Goal: Information Seeking & Learning: Find specific fact

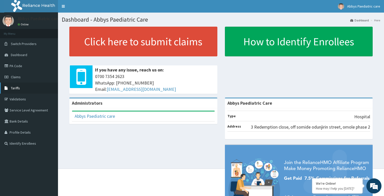
click at [22, 89] on link "Tariffs" at bounding box center [29, 88] width 58 height 11
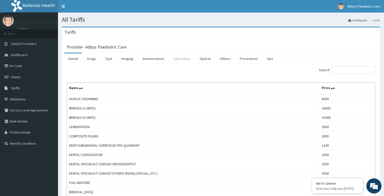
click at [190, 57] on link "Laboratory" at bounding box center [182, 58] width 25 height 11
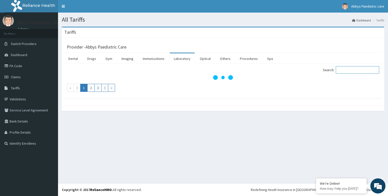
click at [348, 70] on input "Search:" at bounding box center [356, 70] width 43 height 8
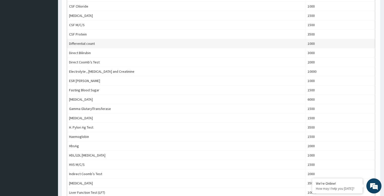
scroll to position [252, 0]
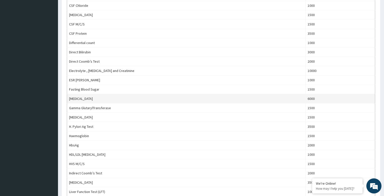
click at [140, 101] on td "[MEDICAL_DATA]" at bounding box center [186, 98] width 238 height 9
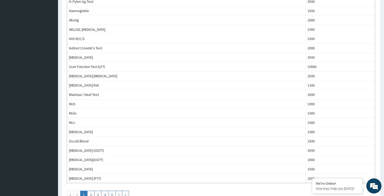
scroll to position [421, 0]
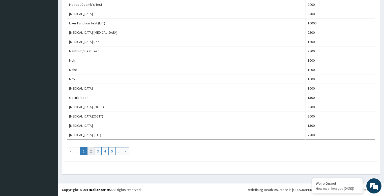
click at [92, 151] on link "2" at bounding box center [90, 151] width 7 height 8
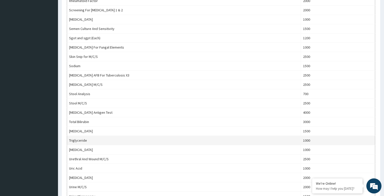
scroll to position [252, 0]
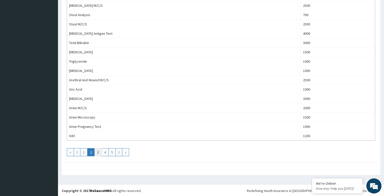
click at [99, 153] on link "3" at bounding box center [97, 152] width 7 height 8
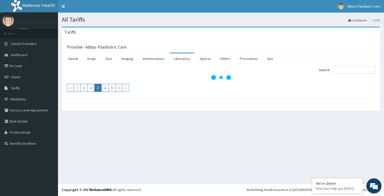
scroll to position [0, 0]
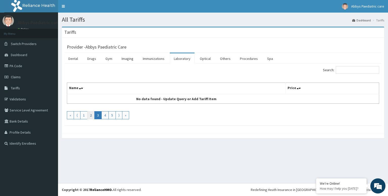
click at [90, 116] on link "2" at bounding box center [90, 115] width 7 height 8
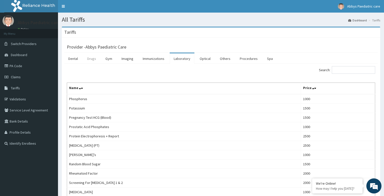
click at [91, 60] on link "Drugs" at bounding box center [91, 58] width 17 height 11
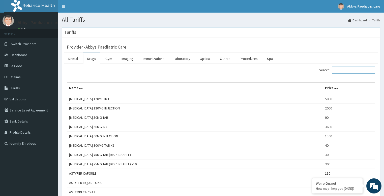
click at [353, 71] on input "Search:" at bounding box center [353, 70] width 43 height 8
type input "ranicef"
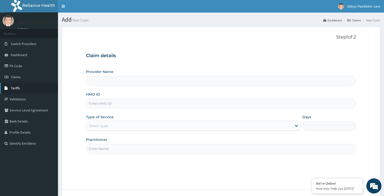
type input "Abbys Paediatric Care"
click at [14, 90] on span "Tariffs" at bounding box center [15, 88] width 9 height 5
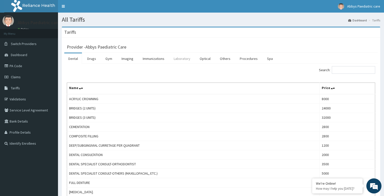
click at [180, 58] on link "Laboratory" at bounding box center [182, 58] width 25 height 11
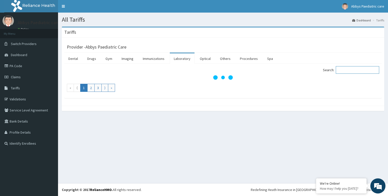
click at [347, 70] on input "Search:" at bounding box center [356, 70] width 43 height 8
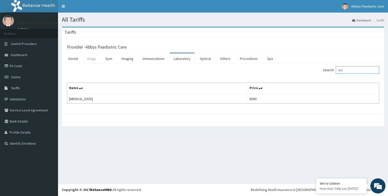
type input "full"
click at [95, 58] on link "Drugs" at bounding box center [91, 58] width 17 height 11
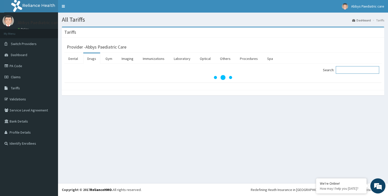
click at [354, 71] on input "Search:" at bounding box center [356, 70] width 43 height 8
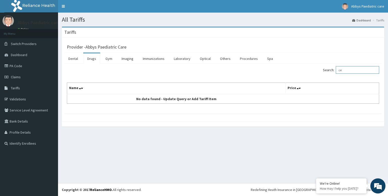
type input "c"
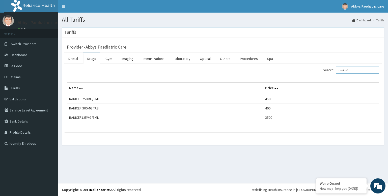
type input "ranicef"
